Goal: Navigation & Orientation: Find specific page/section

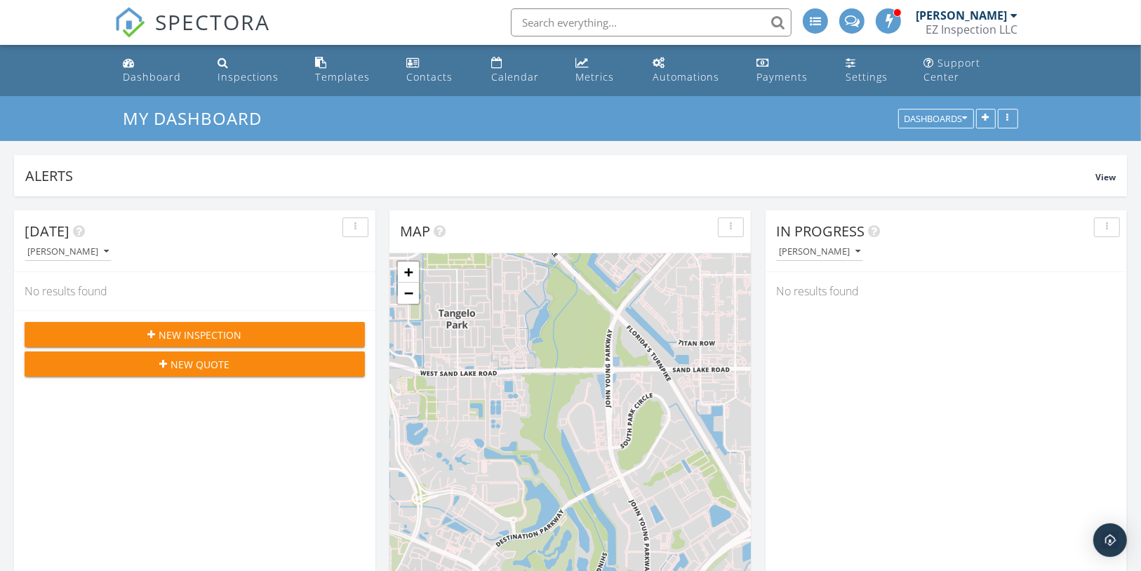
scroll to position [1925, 1158]
click at [514, 70] on div "Calendar" at bounding box center [515, 76] width 48 height 13
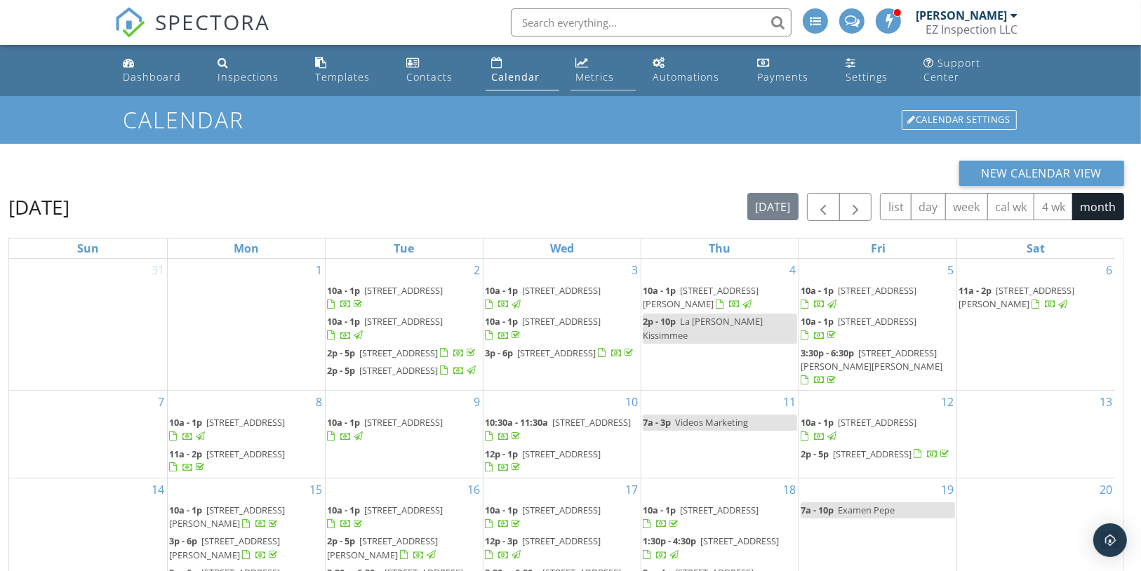
click at [605, 76] on li "Metrics" at bounding box center [604, 70] width 72 height 51
click at [610, 70] on div "Metrics" at bounding box center [595, 76] width 39 height 13
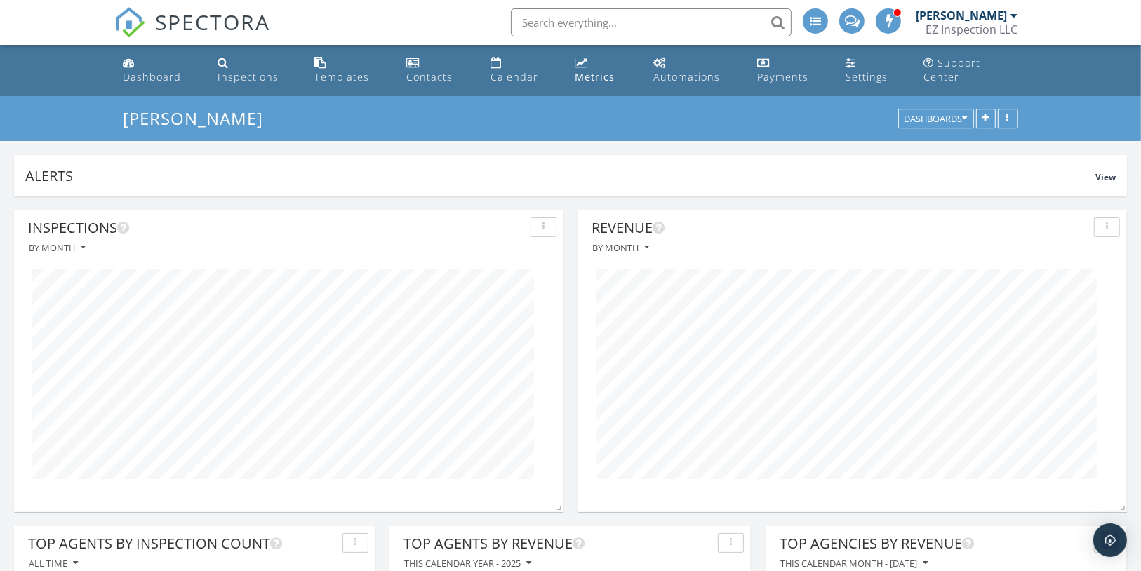
click at [162, 70] on div "Dashboard" at bounding box center [152, 76] width 58 height 13
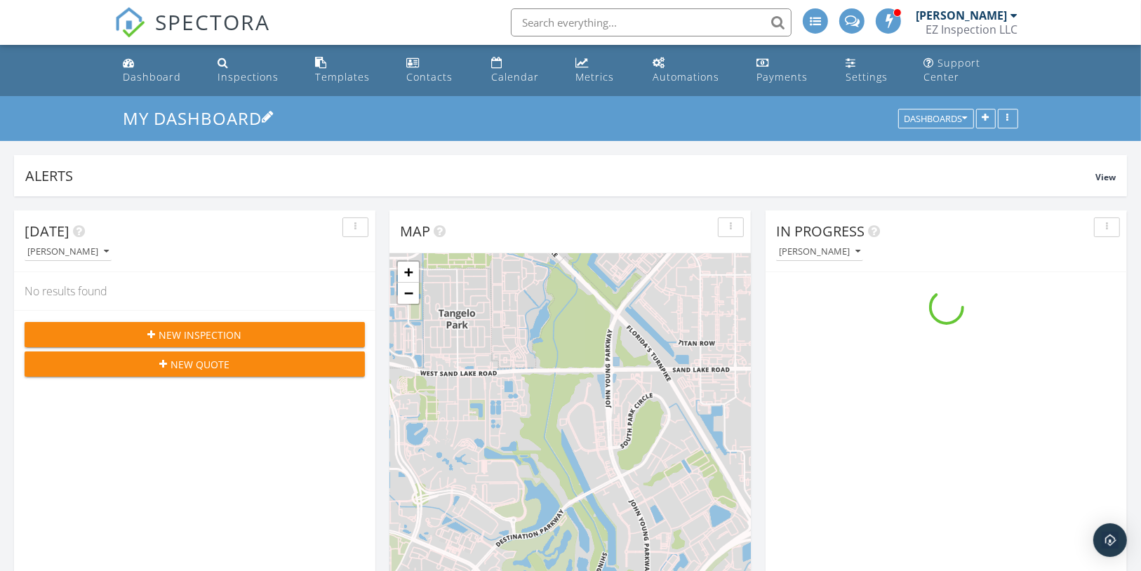
scroll to position [302, 361]
